Goal: Task Accomplishment & Management: Use online tool/utility

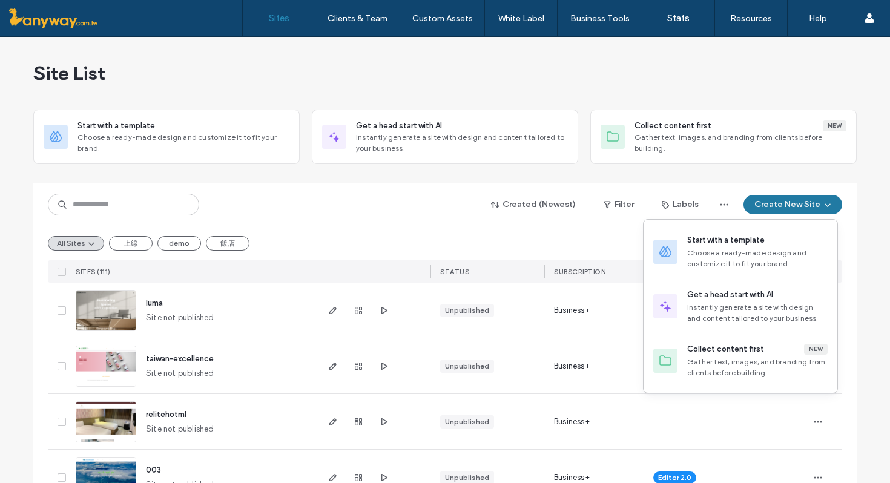
click at [789, 207] on button "Create New Site" at bounding box center [793, 204] width 99 height 19
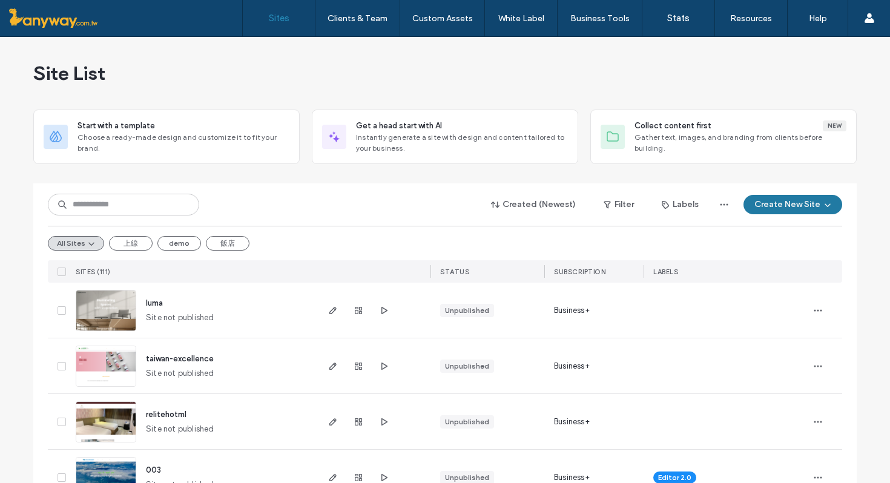
click at [770, 210] on button "Create New Site" at bounding box center [793, 204] width 99 height 19
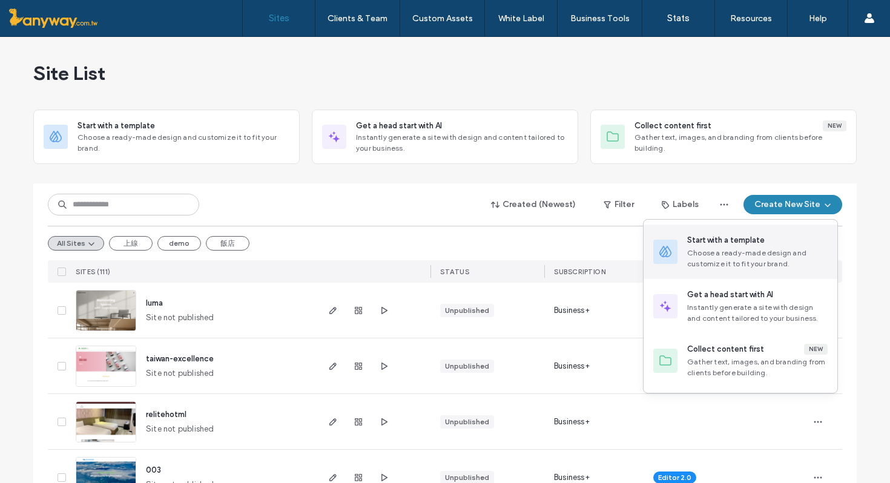
click at [767, 250] on div "Choose a ready-made design and customize it to fit your brand." at bounding box center [757, 259] width 141 height 22
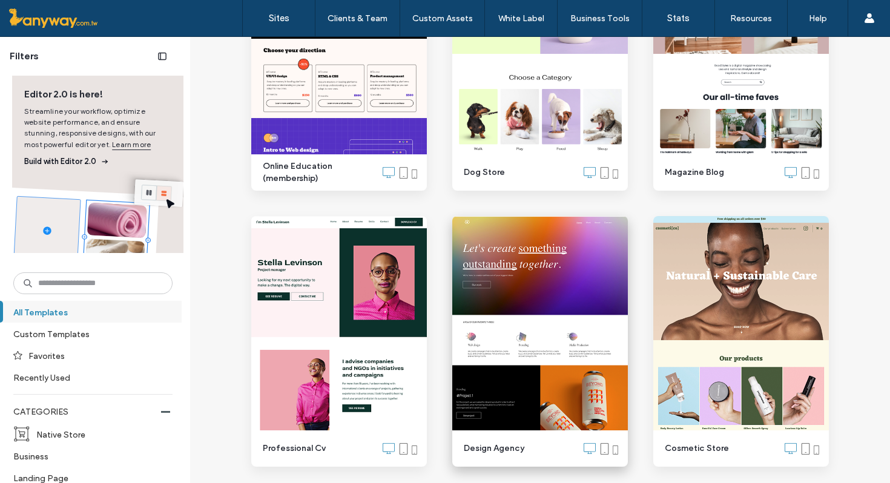
scroll to position [1670, 0]
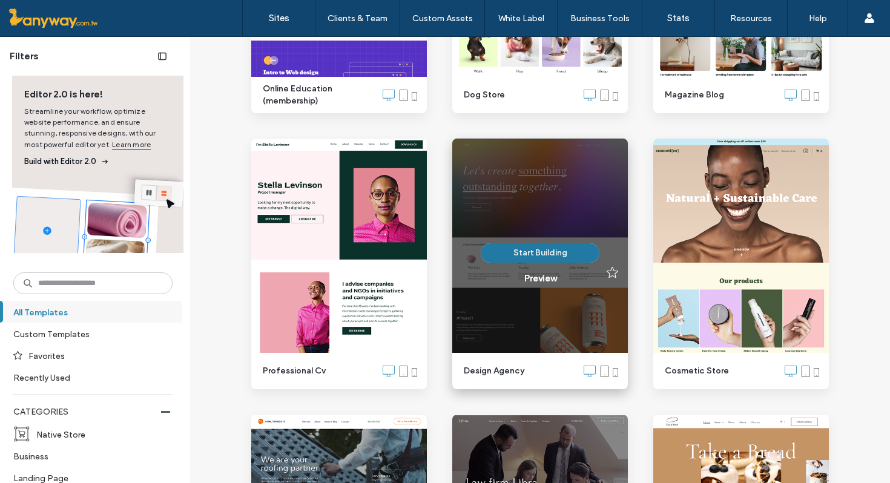
click at [531, 255] on button "Start Building" at bounding box center [540, 252] width 119 height 19
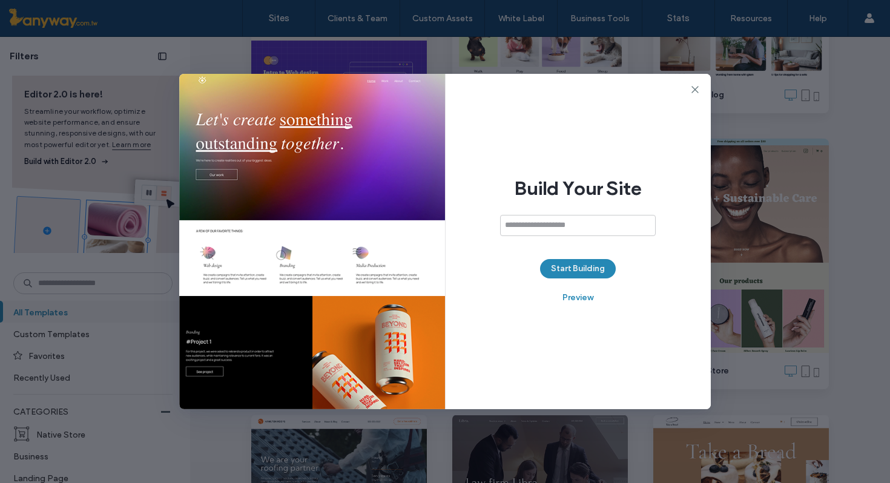
click at [583, 228] on input at bounding box center [578, 225] width 156 height 21
type input "****"
click at [574, 271] on button "Start Building" at bounding box center [578, 268] width 76 height 19
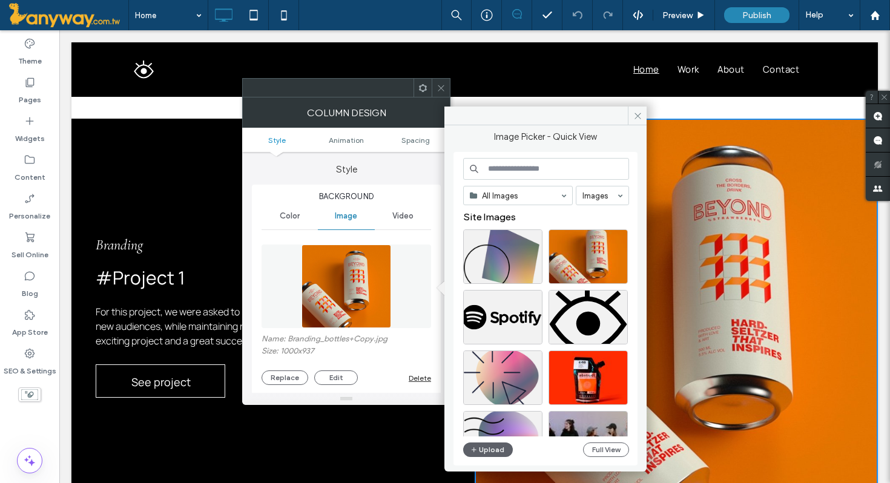
click at [523, 171] on input at bounding box center [546, 169] width 166 height 22
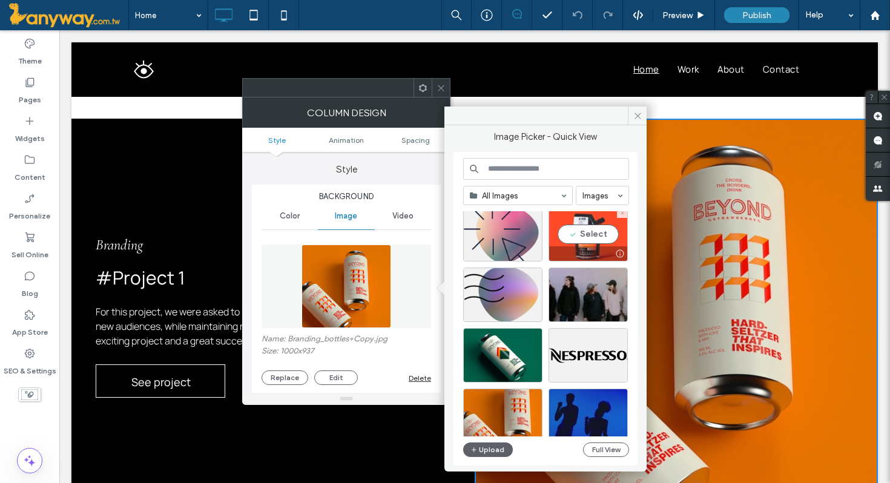
scroll to position [228, 0]
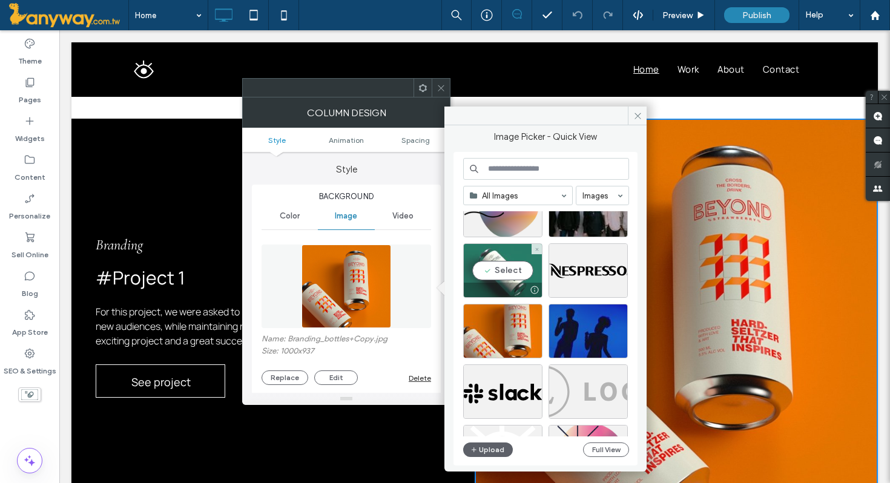
click at [506, 271] on div "Select" at bounding box center [502, 270] width 79 height 55
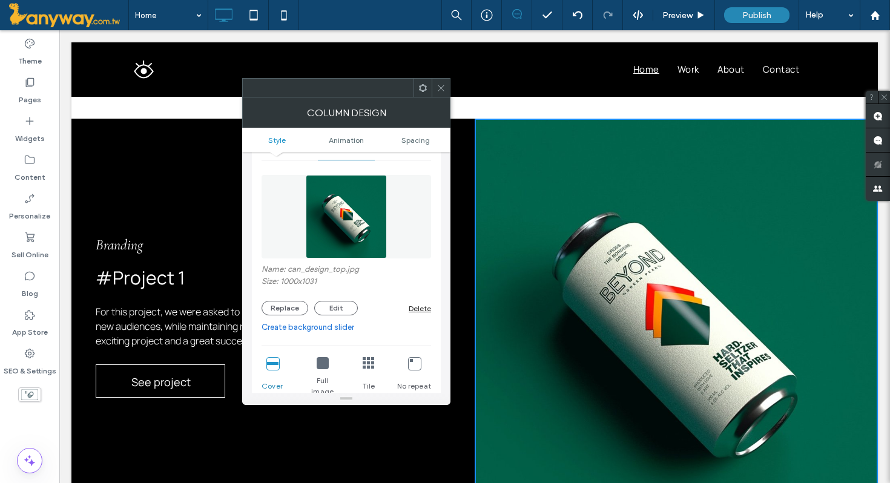
scroll to position [84, 0]
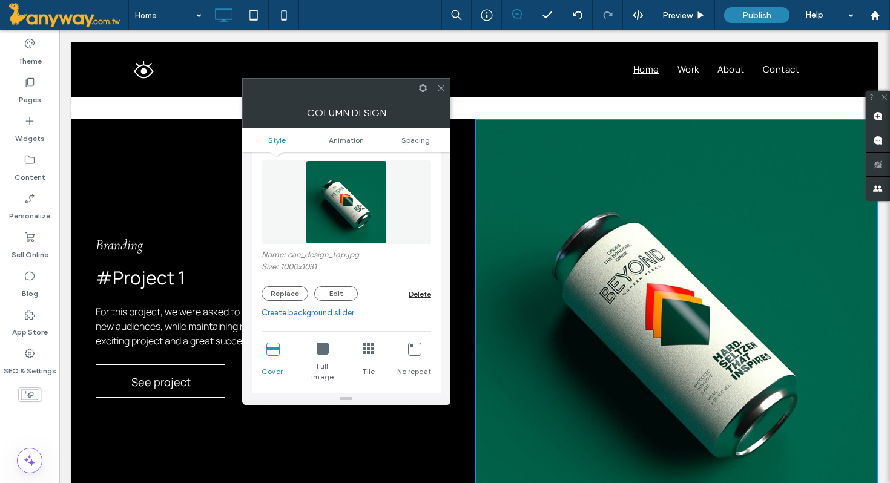
click at [317, 318] on link "Create background slider" at bounding box center [347, 313] width 170 height 12
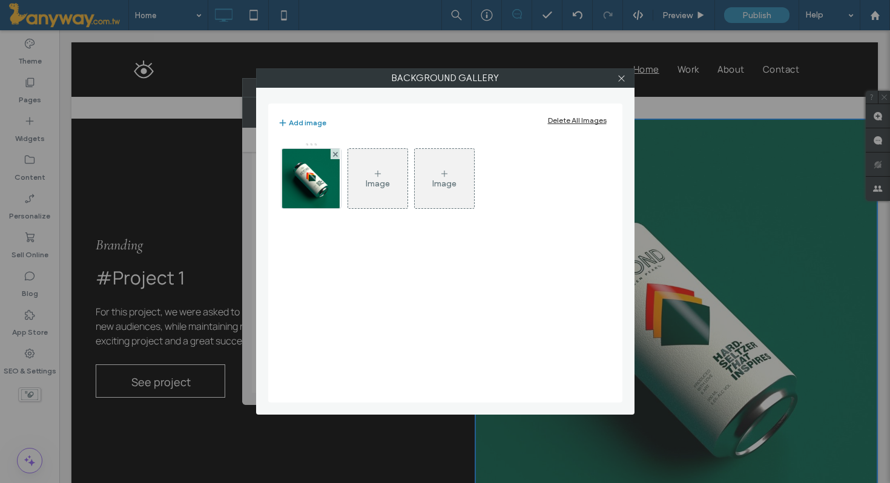
click at [373, 162] on div "Image" at bounding box center [377, 178] width 59 height 57
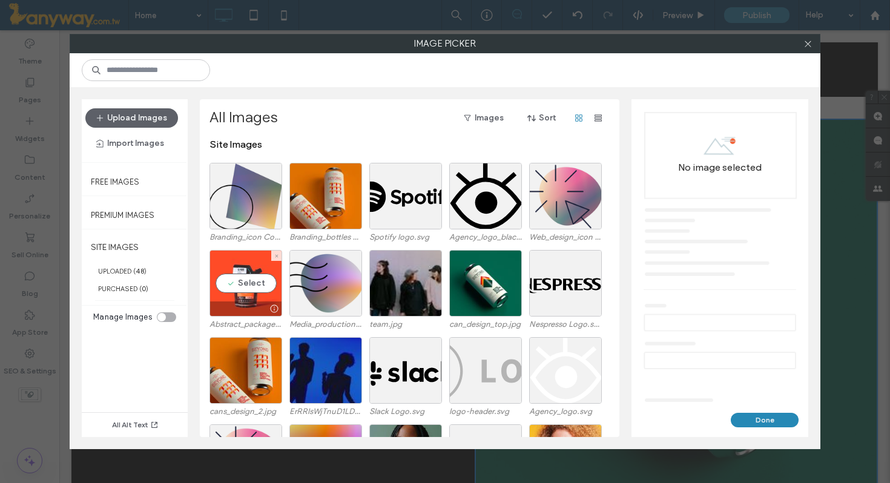
click at [261, 278] on div "Select" at bounding box center [246, 283] width 73 height 67
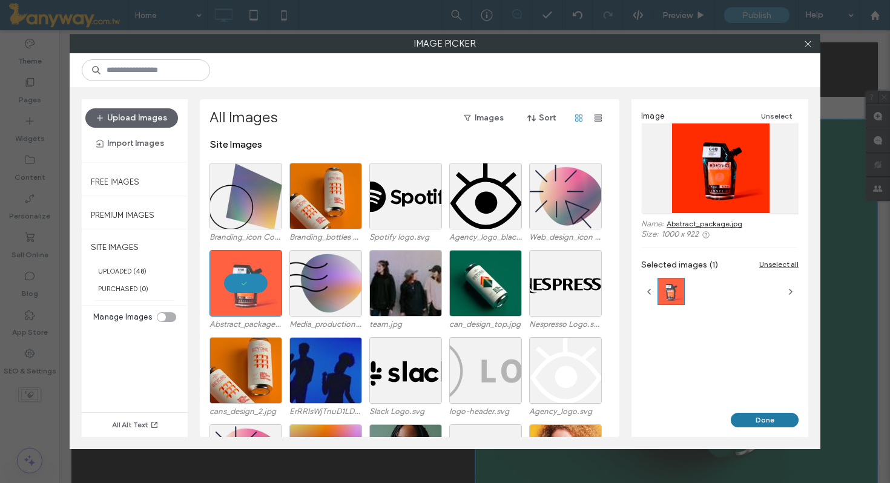
click at [757, 415] on button "Done" at bounding box center [765, 420] width 68 height 15
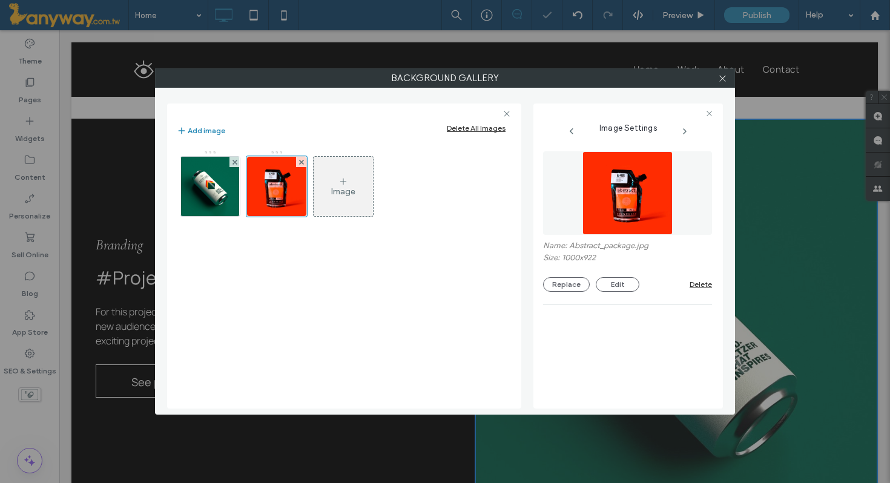
scroll to position [67, 0]
click at [726, 81] on icon at bounding box center [722, 78] width 9 height 9
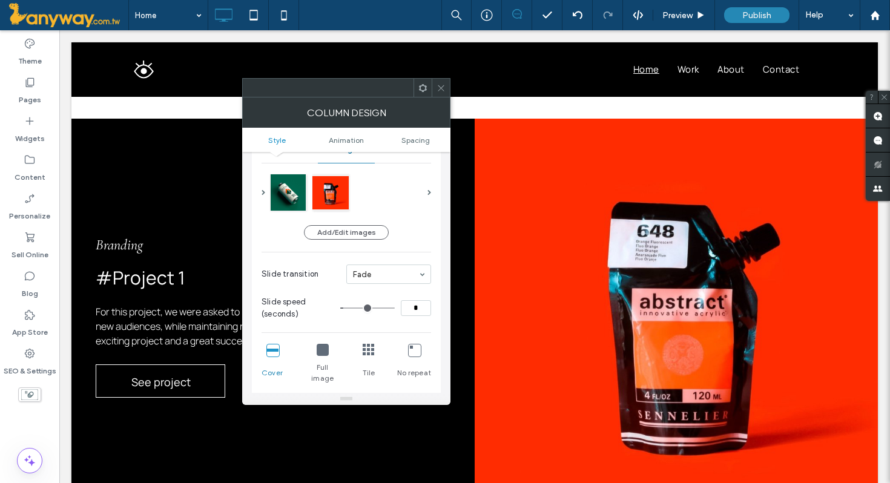
click at [439, 84] on icon at bounding box center [441, 88] width 9 height 9
